Goal: Task Accomplishment & Management: Complete application form

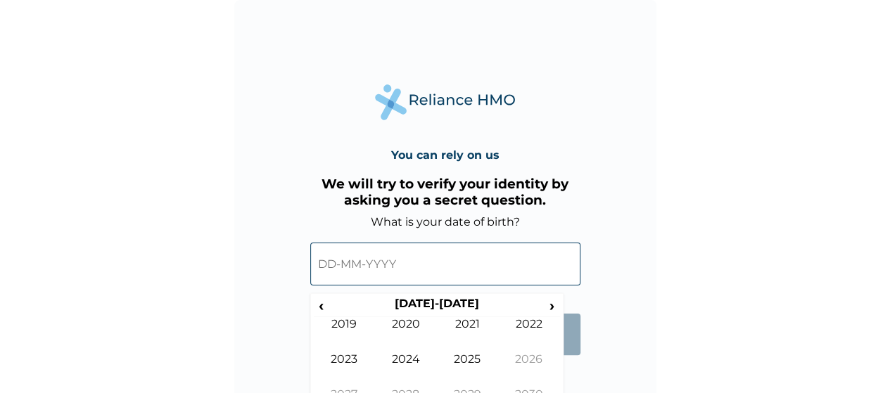
click at [380, 272] on input "text" at bounding box center [445, 264] width 270 height 43
click at [329, 264] on input "text" at bounding box center [445, 264] width 270 height 43
click at [327, 305] on span "‹" at bounding box center [321, 306] width 15 height 18
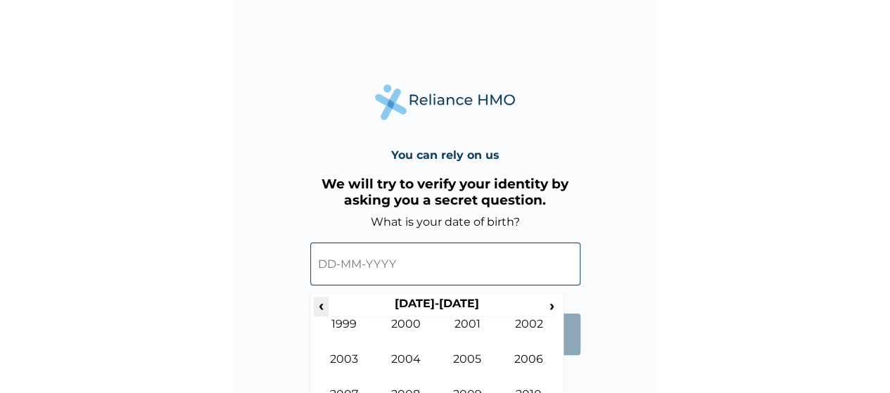
click at [327, 305] on span "‹" at bounding box center [321, 306] width 15 height 18
click at [557, 305] on span "›" at bounding box center [552, 306] width 15 height 18
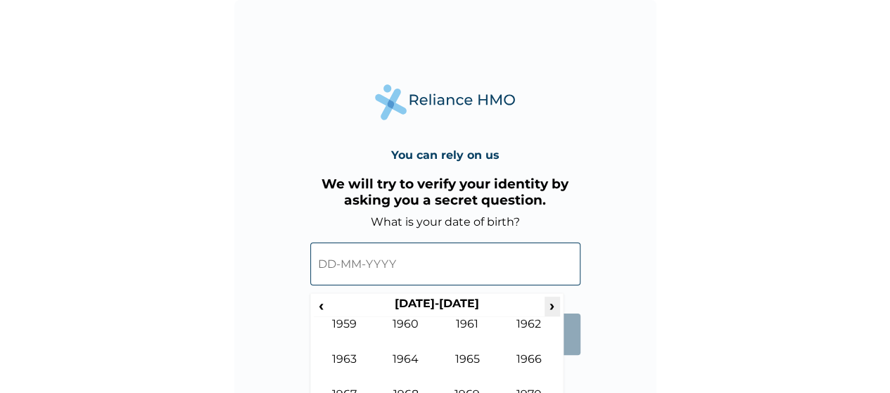
click at [557, 305] on span "›" at bounding box center [552, 306] width 15 height 18
click at [352, 325] on td "1989" at bounding box center [345, 334] width 62 height 35
click at [550, 301] on span "›" at bounding box center [552, 306] width 15 height 18
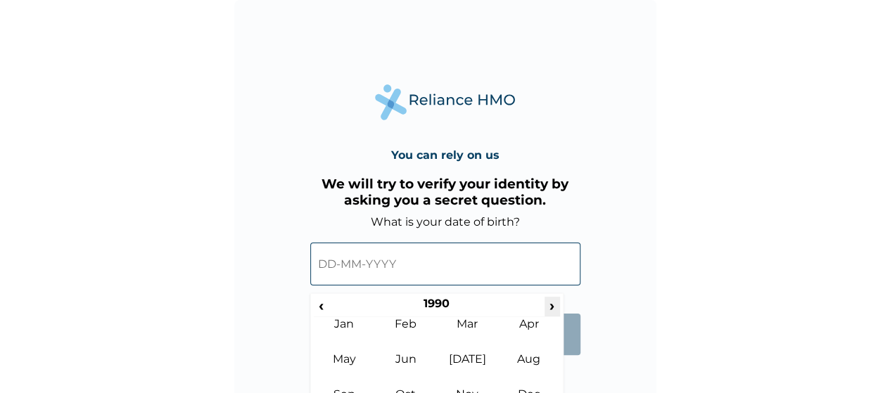
click at [550, 301] on span "›" at bounding box center [552, 306] width 15 height 18
click at [320, 306] on span "‹" at bounding box center [321, 306] width 15 height 18
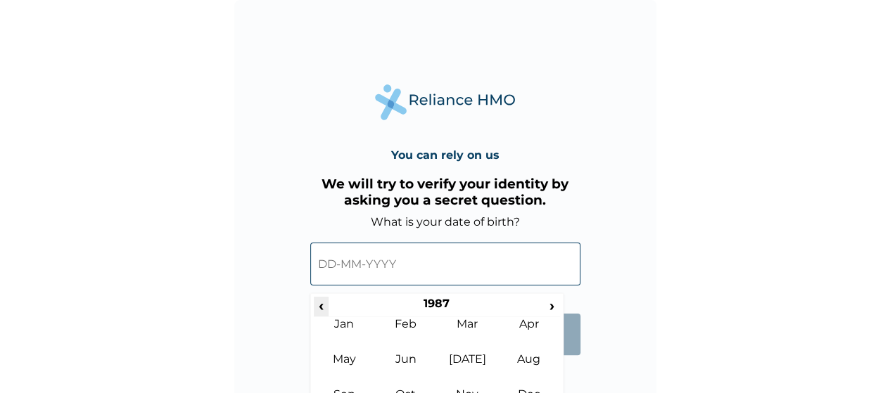
click at [320, 306] on span "‹" at bounding box center [321, 306] width 15 height 18
click at [572, 358] on form "What is your date of birth? ‹ 1985 › Jan Feb Mar Apr May Jun Jul Aug Sep Oct No…" at bounding box center [445, 292] width 270 height 154
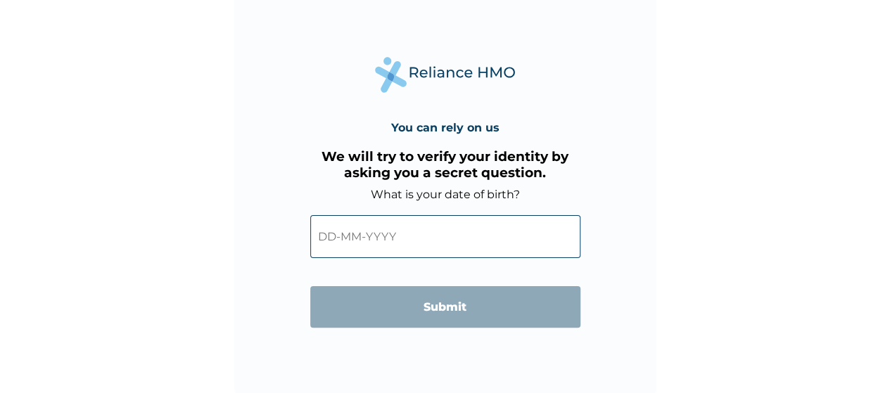
scroll to position [28, 0]
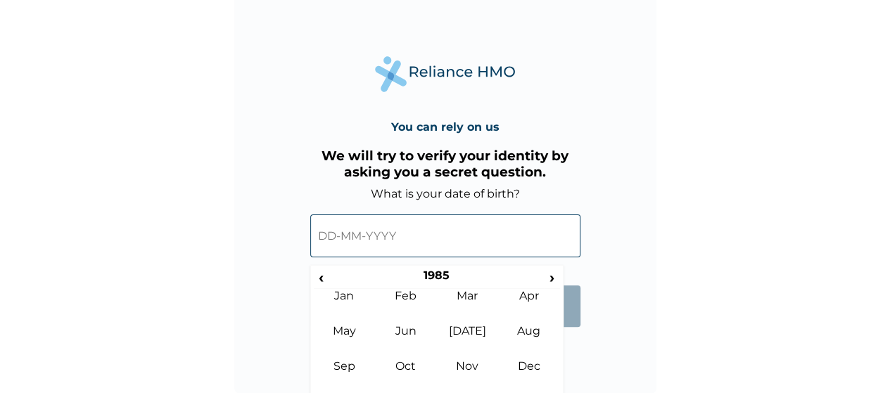
click at [354, 244] on input "text" at bounding box center [445, 236] width 270 height 43
click at [576, 342] on div "You can rely on us We will try to verify your identity by asking you a secret q…" at bounding box center [445, 183] width 422 height 422
click at [346, 377] on td "Sep" at bounding box center [345, 377] width 62 height 35
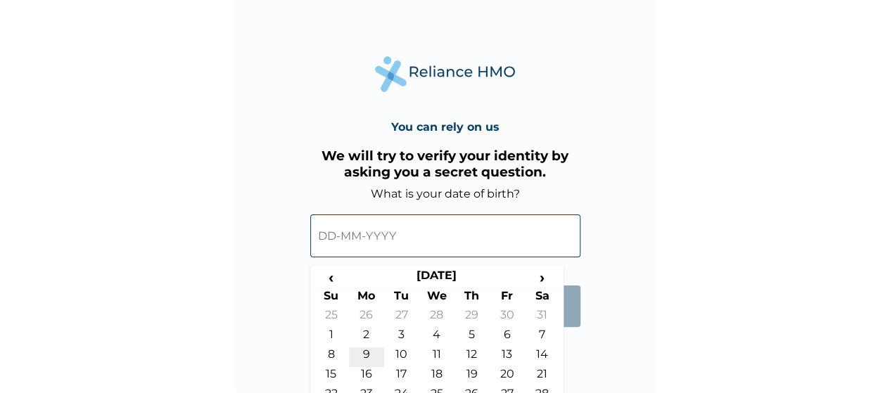
click at [370, 358] on td "9" at bounding box center [366, 358] width 35 height 20
type input "09-09-1985"
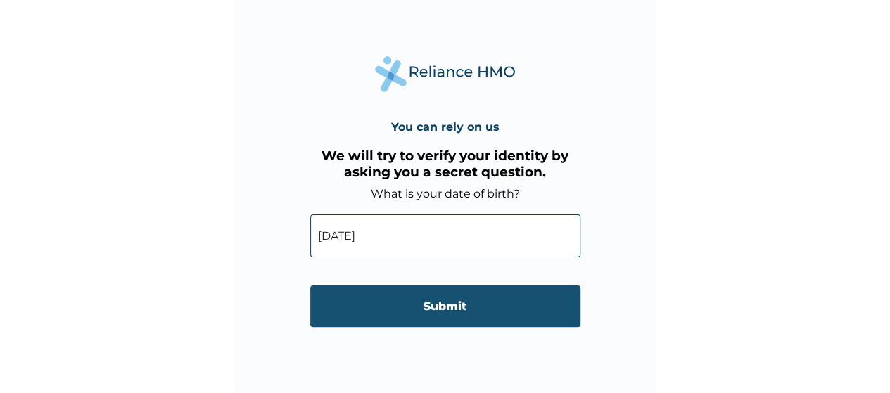
click at [476, 308] on input "Submit" at bounding box center [445, 307] width 270 height 42
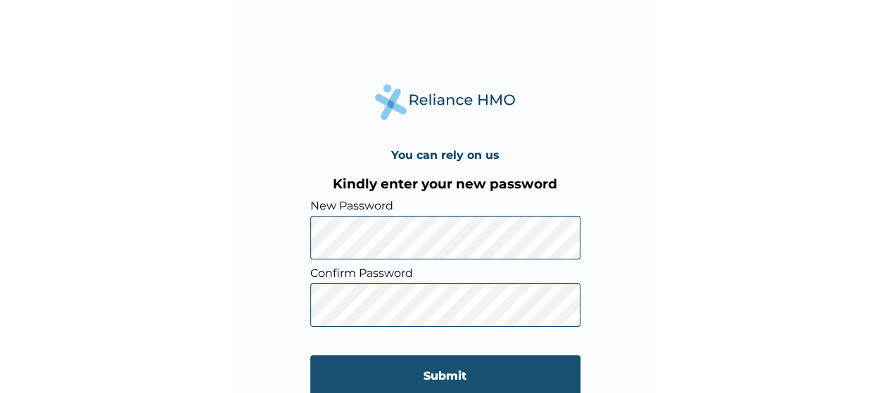
click at [463, 373] on input "Submit" at bounding box center [445, 376] width 270 height 42
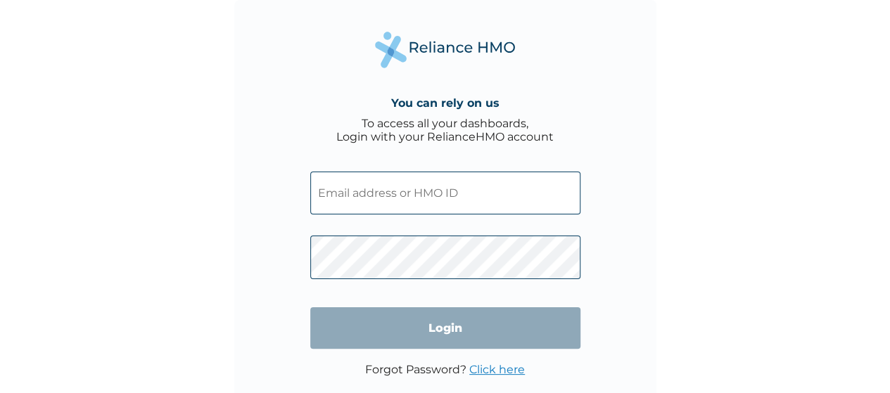
click at [369, 196] on input "text" at bounding box center [445, 193] width 270 height 43
